Goal: Information Seeking & Learning: Find specific fact

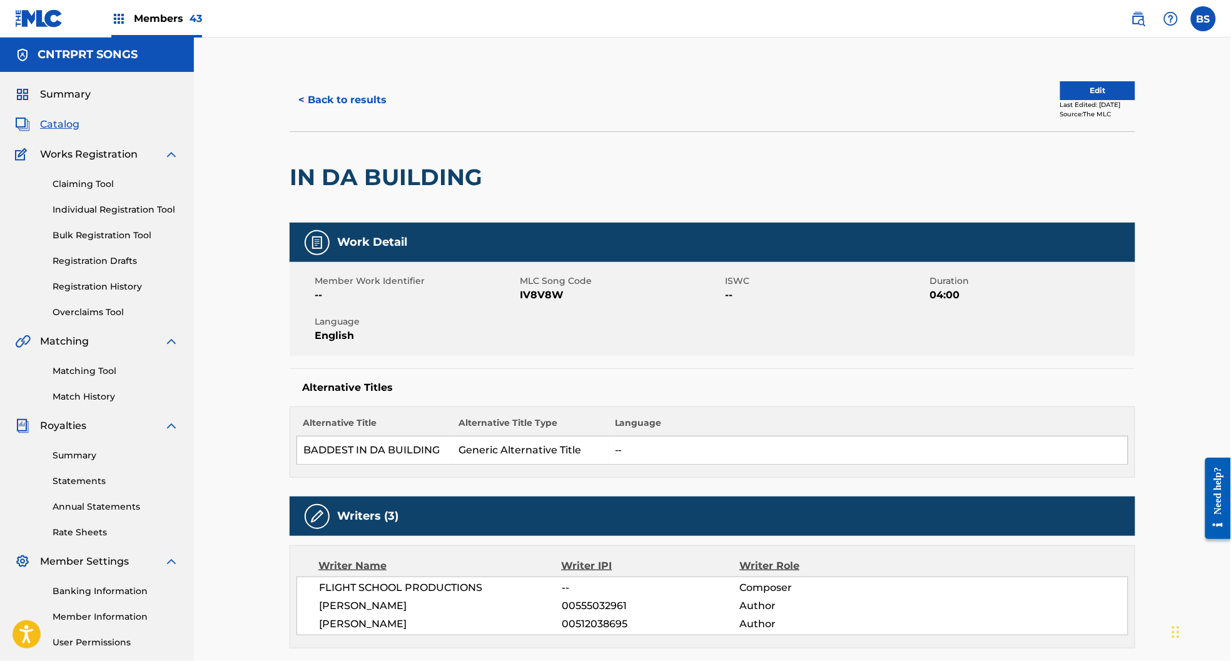
click at [1138, 17] on img at bounding box center [1138, 18] width 15 height 15
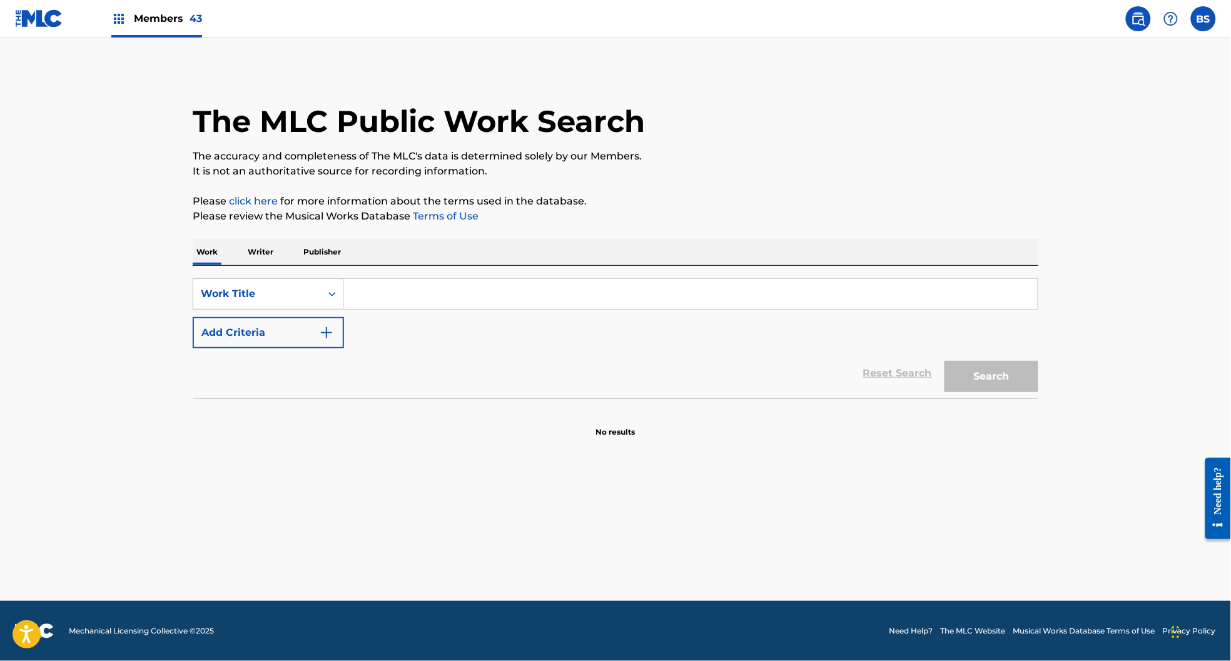
click at [272, 331] on button "Add Criteria" at bounding box center [268, 332] width 151 height 31
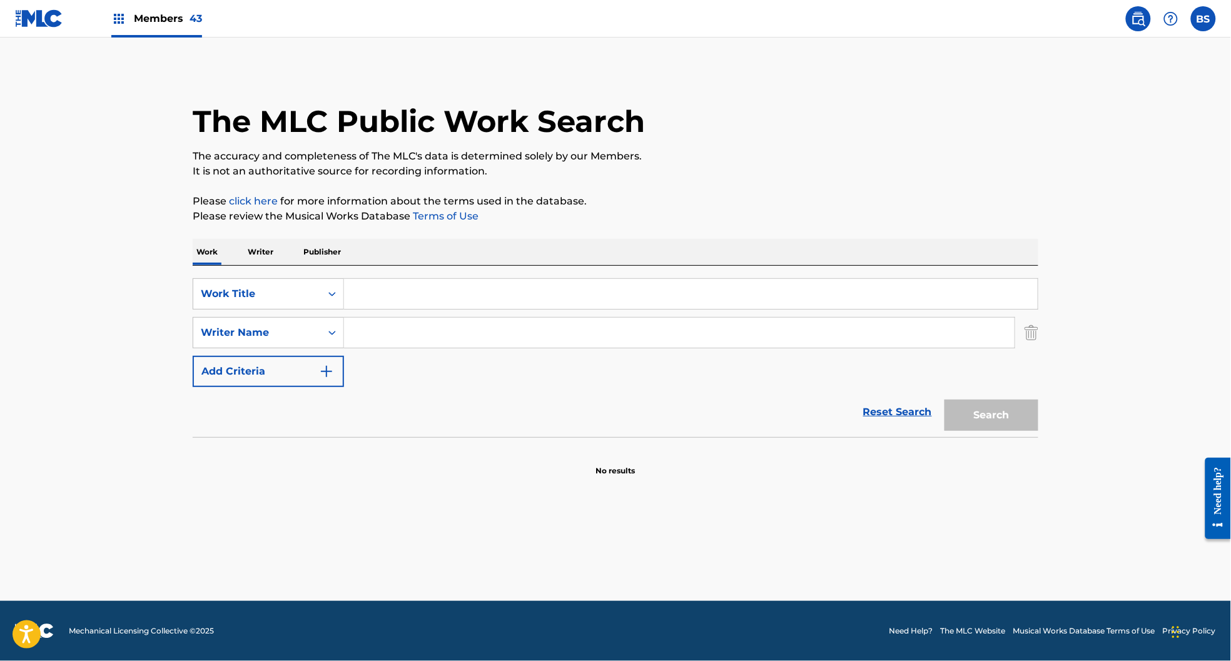
click at [403, 319] on input "Search Form" at bounding box center [679, 333] width 671 height 30
type input "semelius"
click at [389, 301] on input "Search Form" at bounding box center [691, 294] width 694 height 30
paste input "WE WISH YOU A MERRY CHRISTMAS/SILVER BELLS"
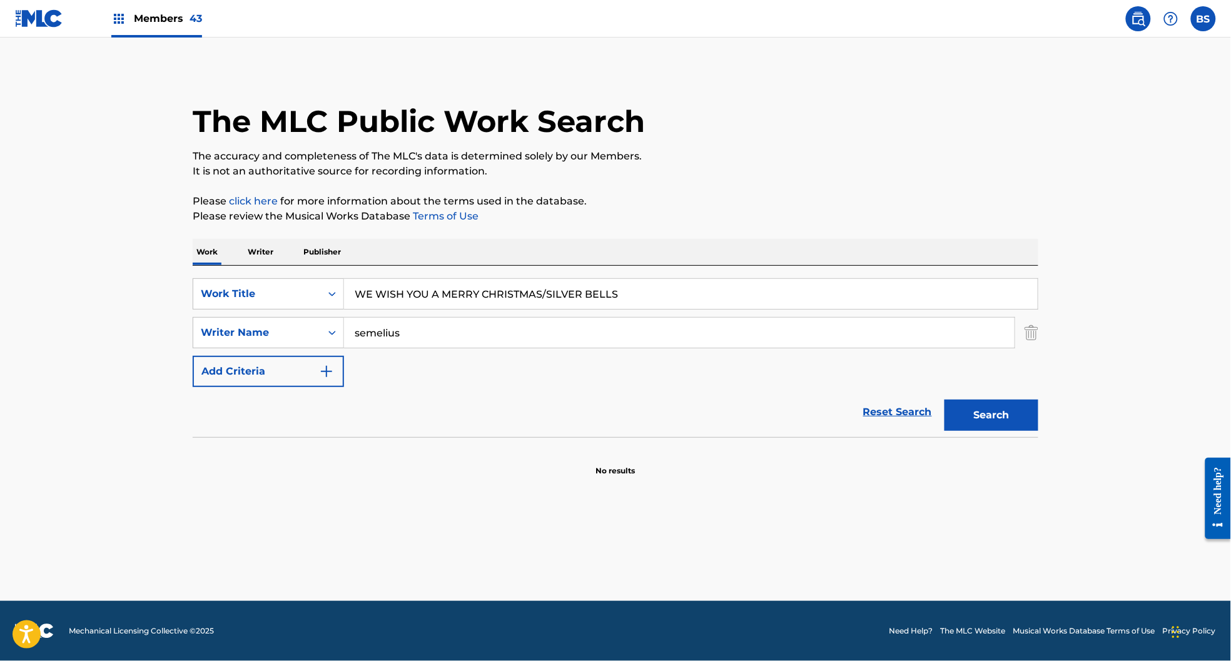
click at [1001, 402] on button "Search" at bounding box center [992, 415] width 94 height 31
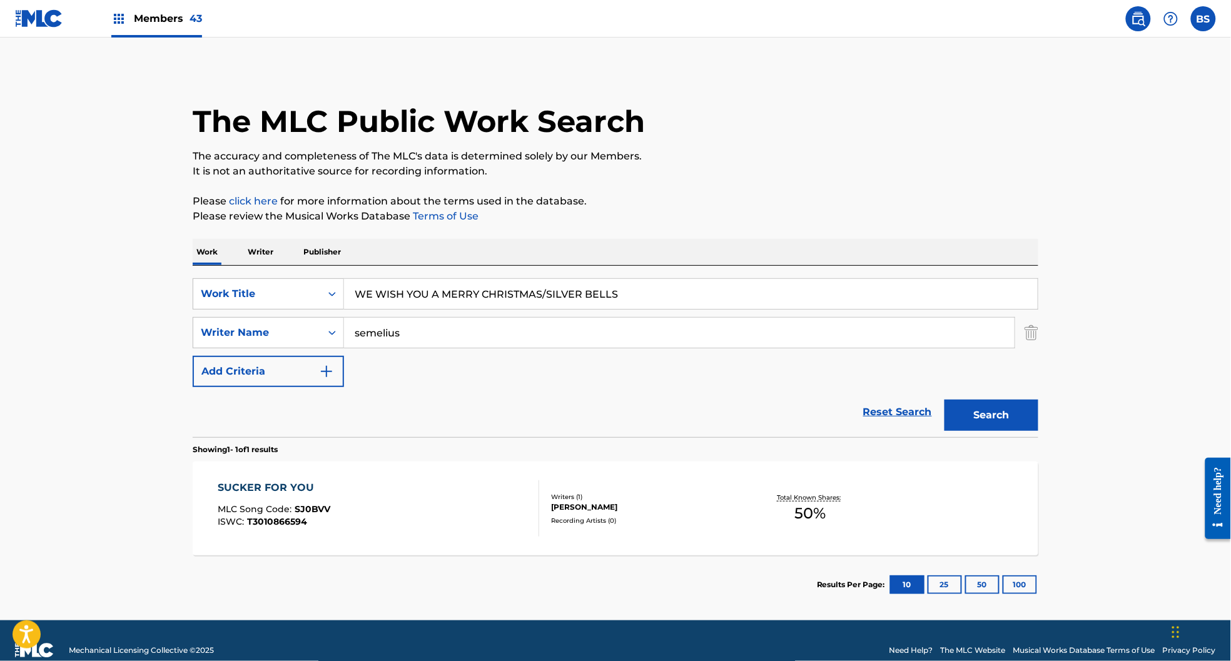
drag, startPoint x: 544, startPoint y: 292, endPoint x: 766, endPoint y: 302, distance: 222.4
click at [772, 299] on input "WE WISH YOU A MERRY CHRISTMAS/SILVER BELLS" at bounding box center [691, 294] width 694 height 30
type input "WE WISH YOU A MERRY CHRISTMAS"
click at [945, 400] on button "Search" at bounding box center [992, 415] width 94 height 31
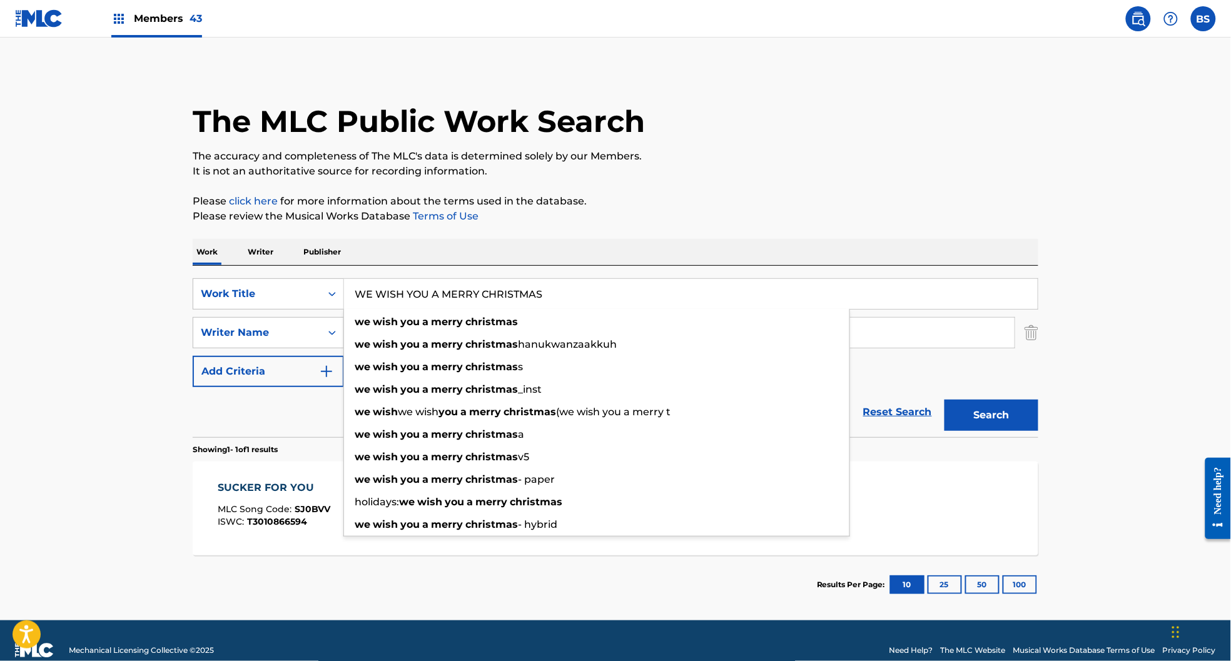
click at [107, 457] on main "The MLC Public Work Search The accuracy and completeness of The MLC's data is d…" at bounding box center [615, 329] width 1231 height 583
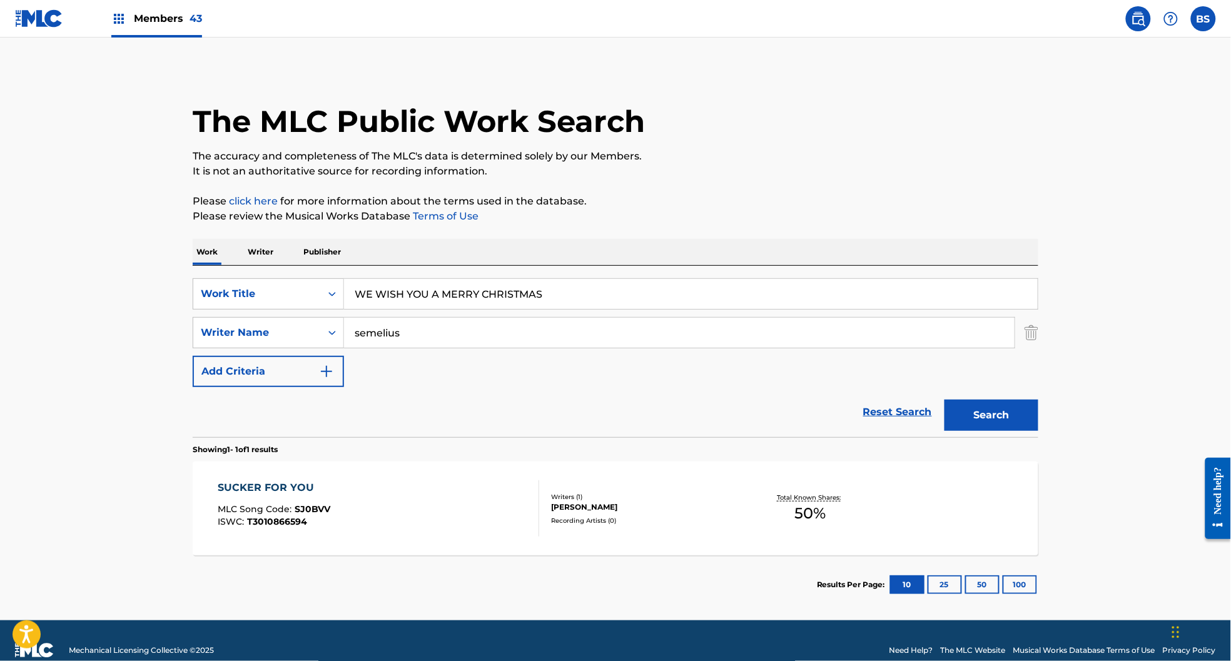
click at [447, 506] on div "SUCKER FOR YOU MLC Song Code : SJ0BVV ISWC : T3010866594" at bounding box center [379, 509] width 322 height 56
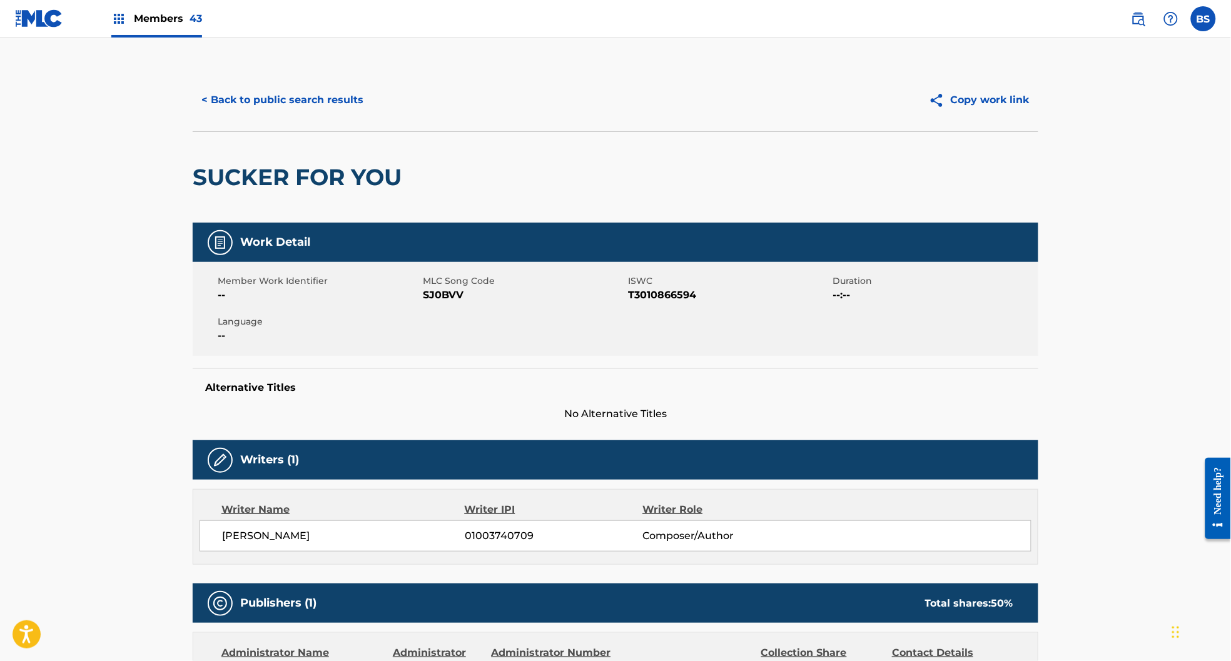
click at [491, 320] on div "Member Work Identifier -- MLC Song Code SJ0BVV ISWC T3010866594 Duration --:-- …" at bounding box center [616, 309] width 846 height 94
click at [305, 104] on button "< Back to public search results" at bounding box center [283, 99] width 180 height 31
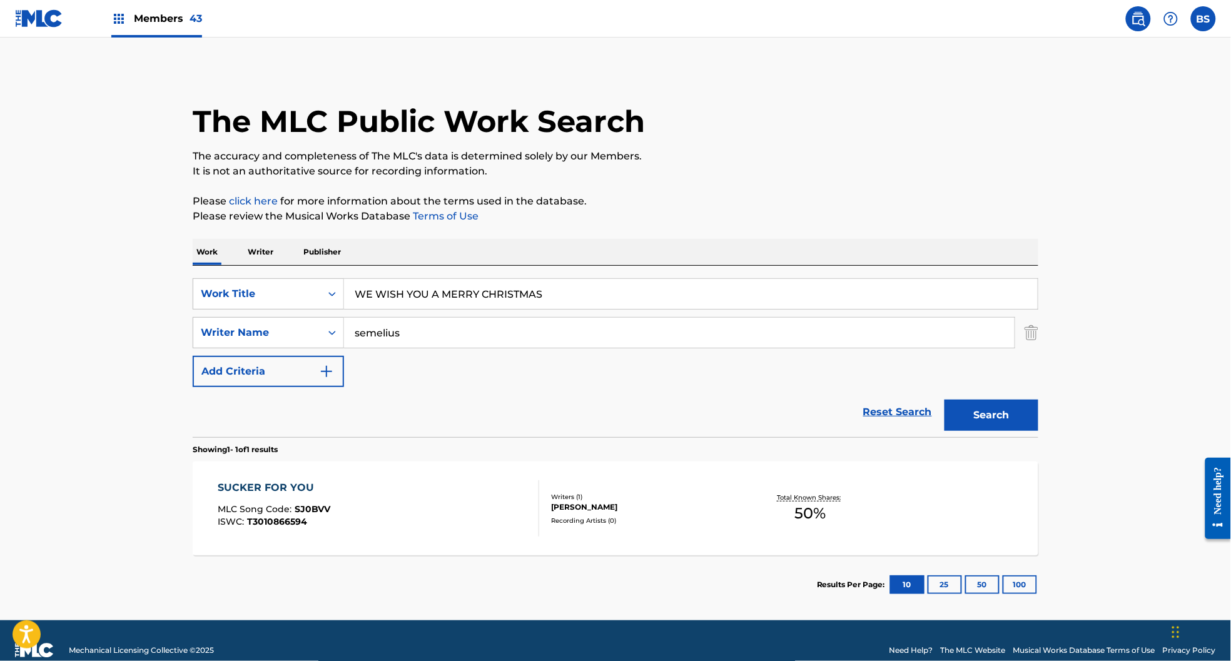
click at [410, 297] on input "WE WISH YOU A MERRY CHRISTMAS" at bounding box center [691, 294] width 694 height 30
click at [412, 298] on input "WE WISH YOU A MERRY CHRISTMAS" at bounding box center [691, 294] width 694 height 30
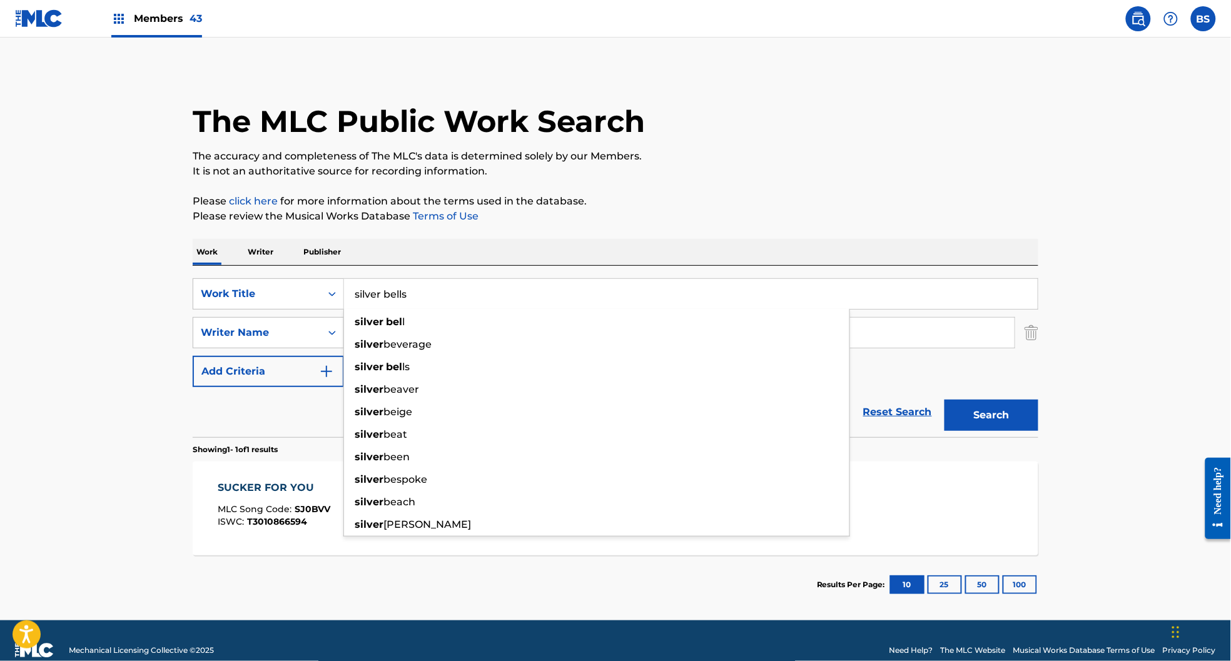
type input "silver bells"
click at [945, 400] on button "Search" at bounding box center [992, 415] width 94 height 31
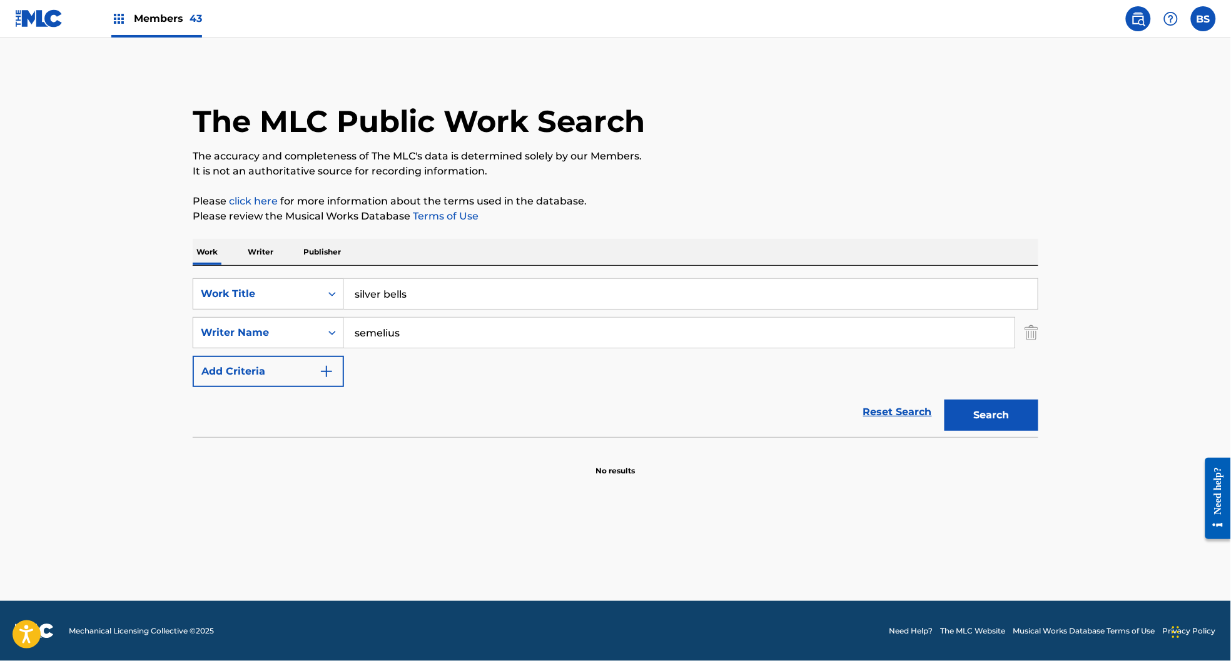
drag, startPoint x: 99, startPoint y: 420, endPoint x: 345, endPoint y: 387, distance: 248.1
click at [119, 409] on main "The MLC Public Work Search The accuracy and completeness of The MLC's data is d…" at bounding box center [615, 320] width 1231 height 564
